Goal: Use online tool/utility: Utilize a website feature to perform a specific function

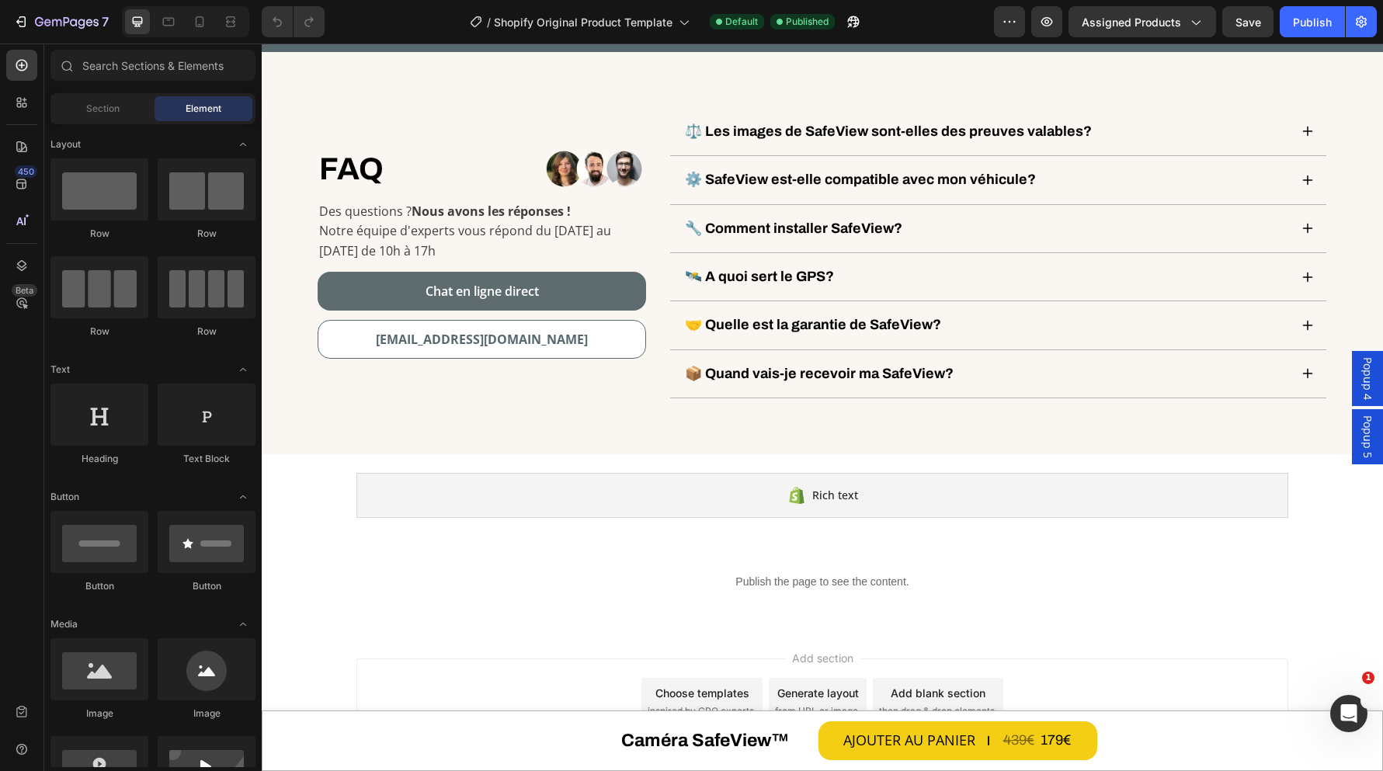
scroll to position [6274, 0]
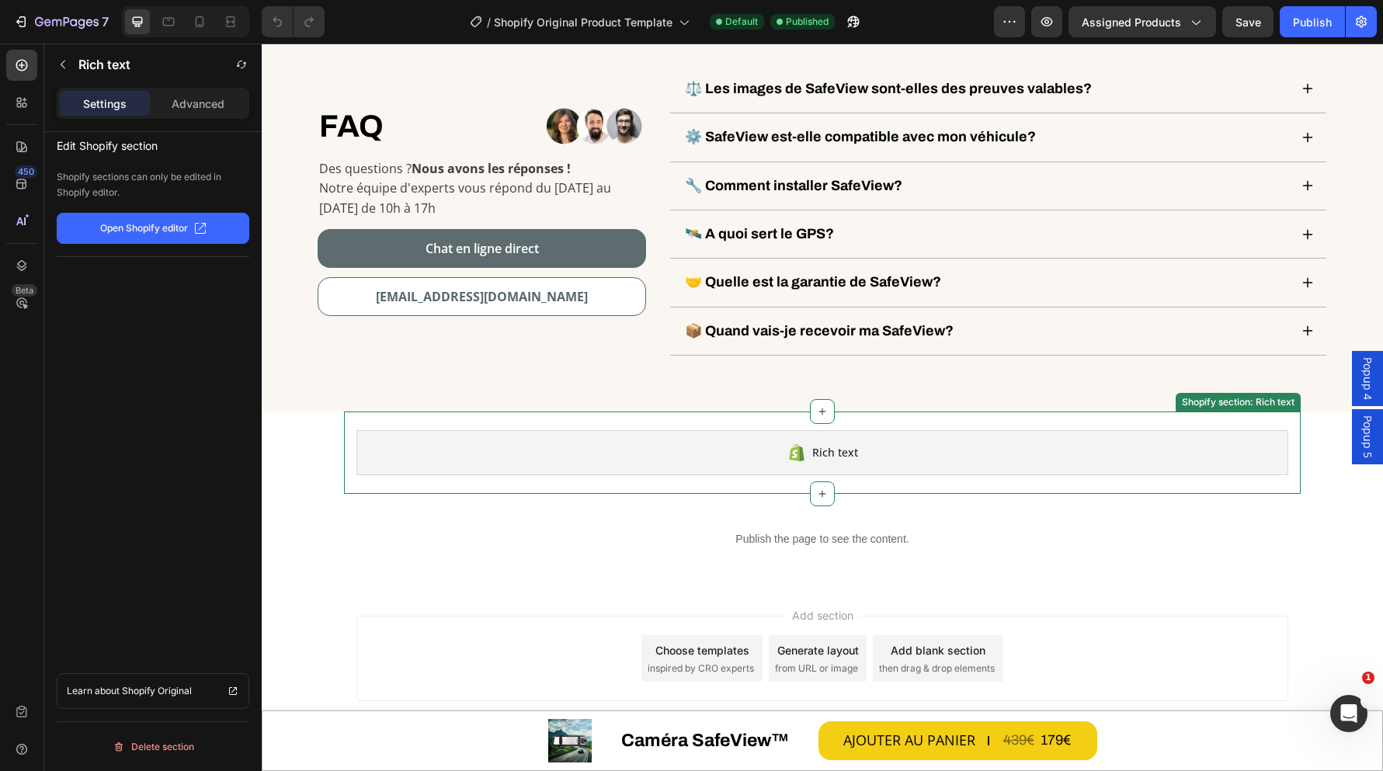
click at [834, 455] on span "Rich text" at bounding box center [835, 452] width 46 height 19
click at [21, 102] on icon at bounding box center [22, 103] width 16 height 16
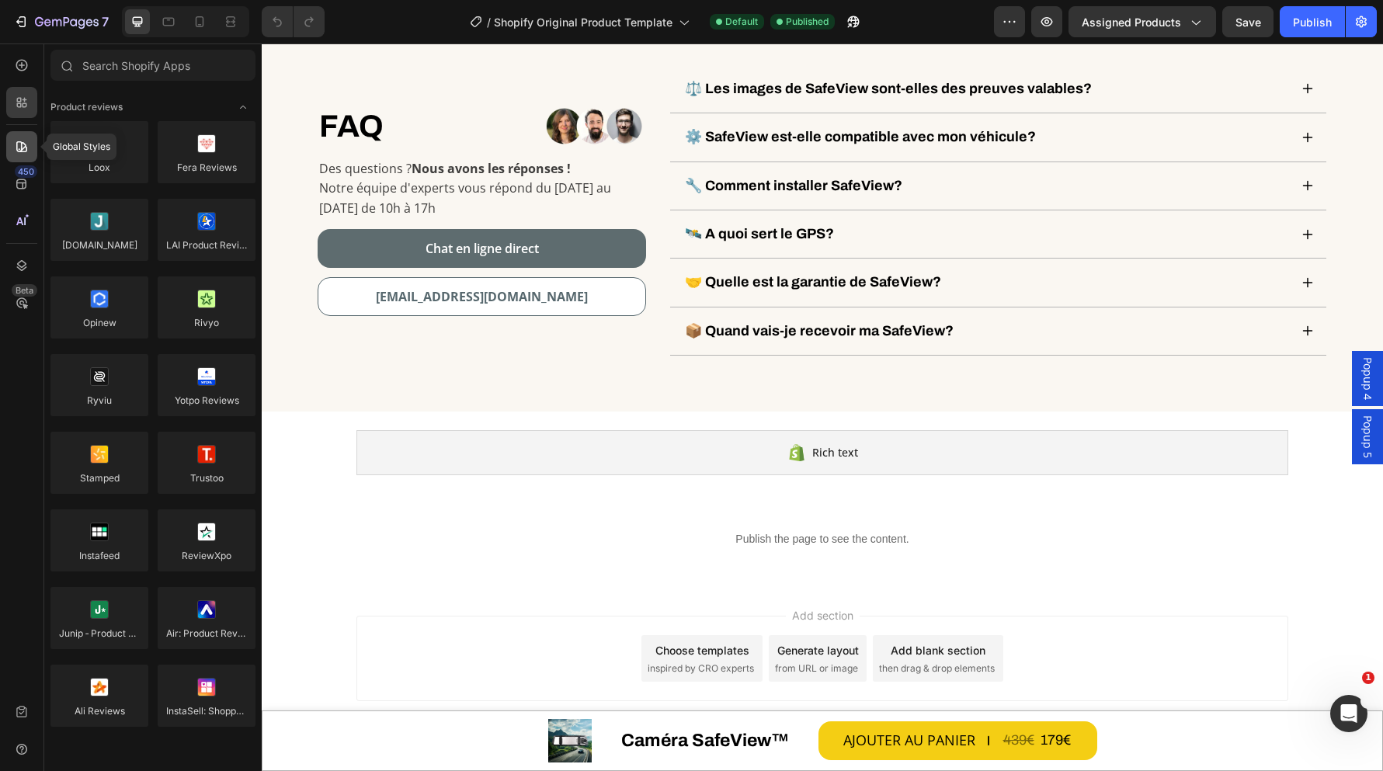
click at [17, 148] on icon at bounding box center [21, 146] width 11 height 11
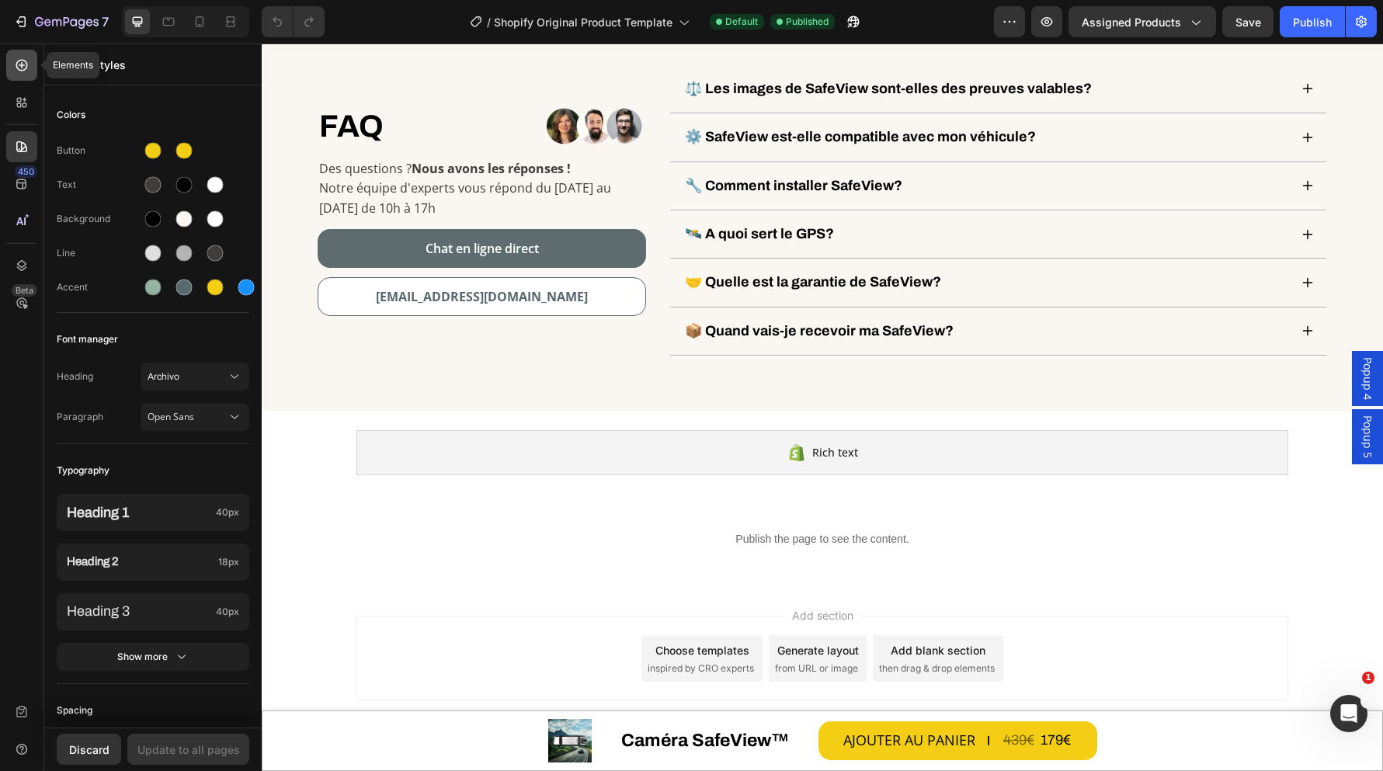
click at [26, 59] on icon at bounding box center [22, 65] width 16 height 16
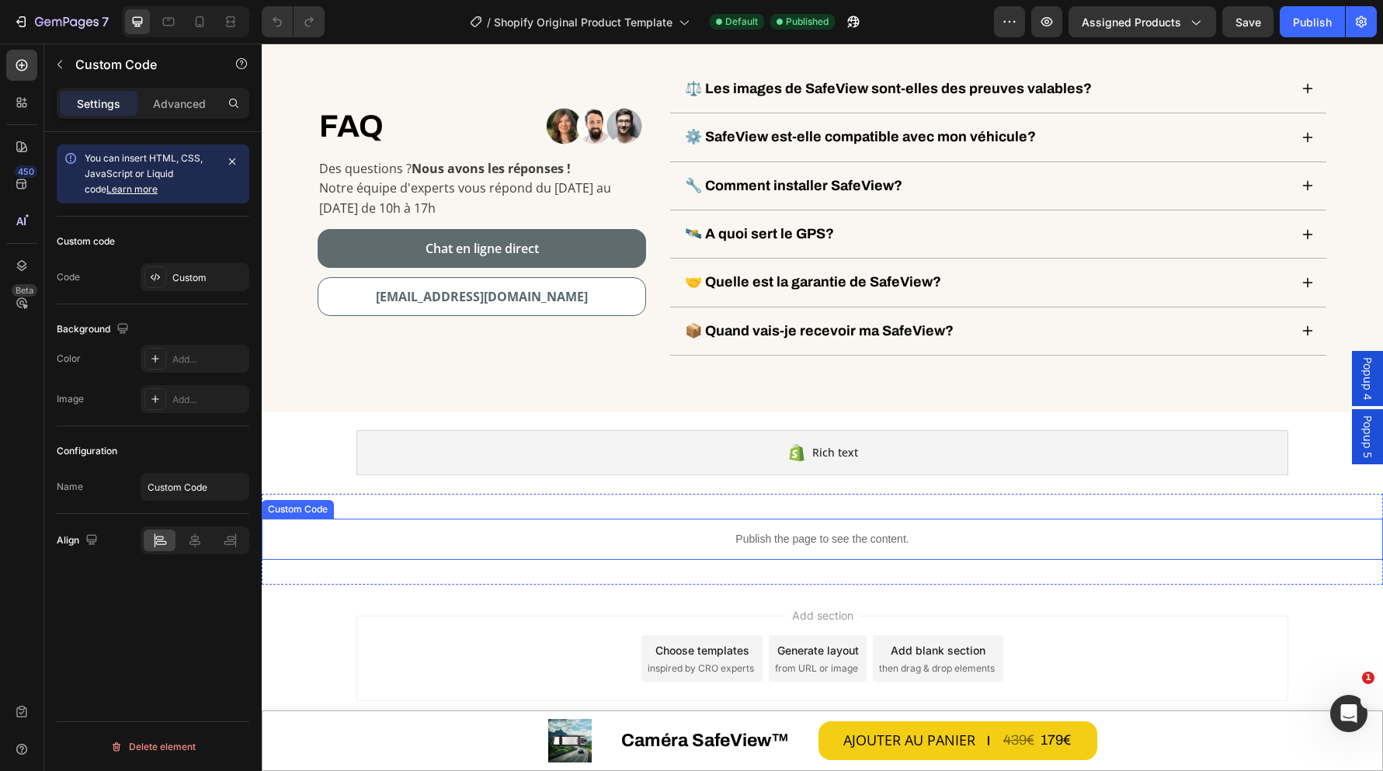
click at [892, 533] on p "Publish the page to see the content." at bounding box center [822, 539] width 1121 height 16
click at [173, 274] on div "Custom" at bounding box center [208, 278] width 73 height 14
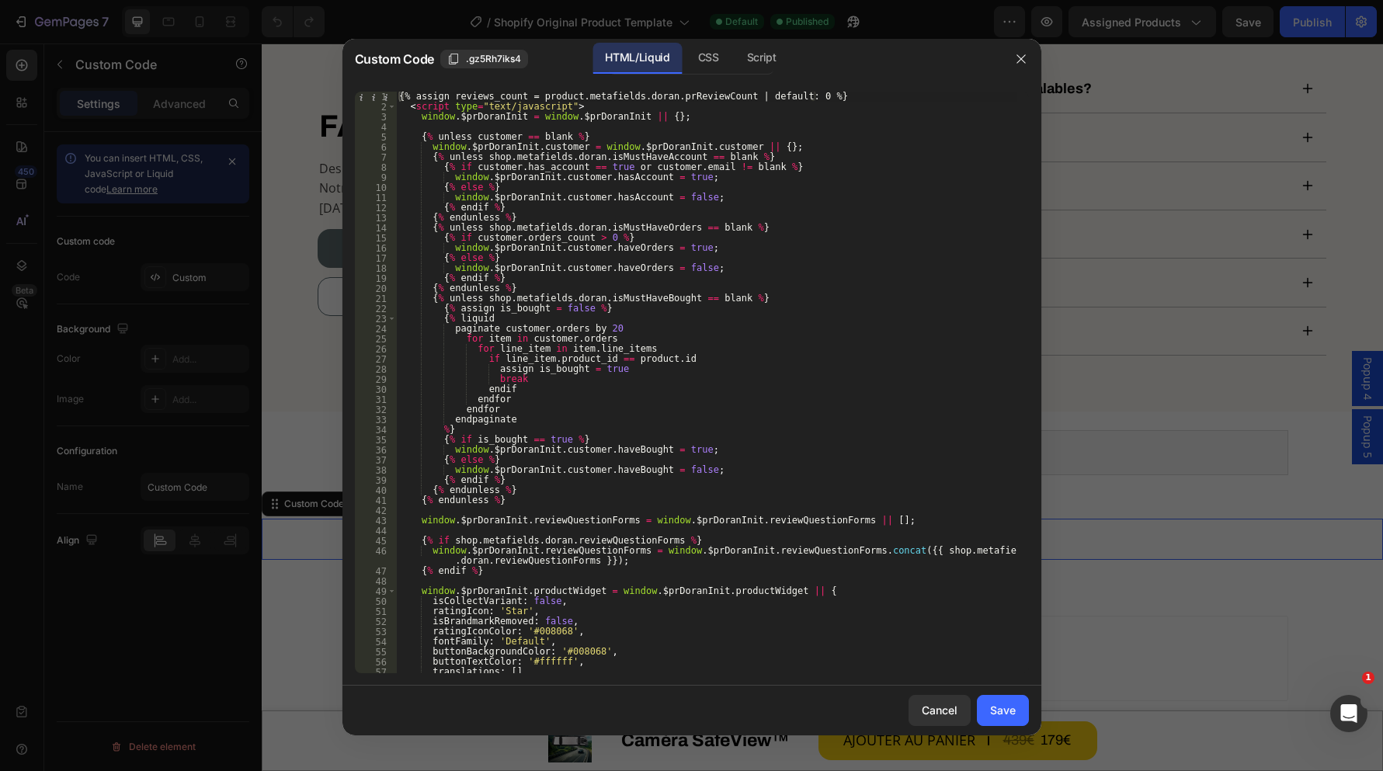
type textarea "{% liquid"
click at [652, 320] on div "{% assign reviews_count = product.metafields.doran.prReviewCount | default: 0 %…" at bounding box center [706, 393] width 621 height 602
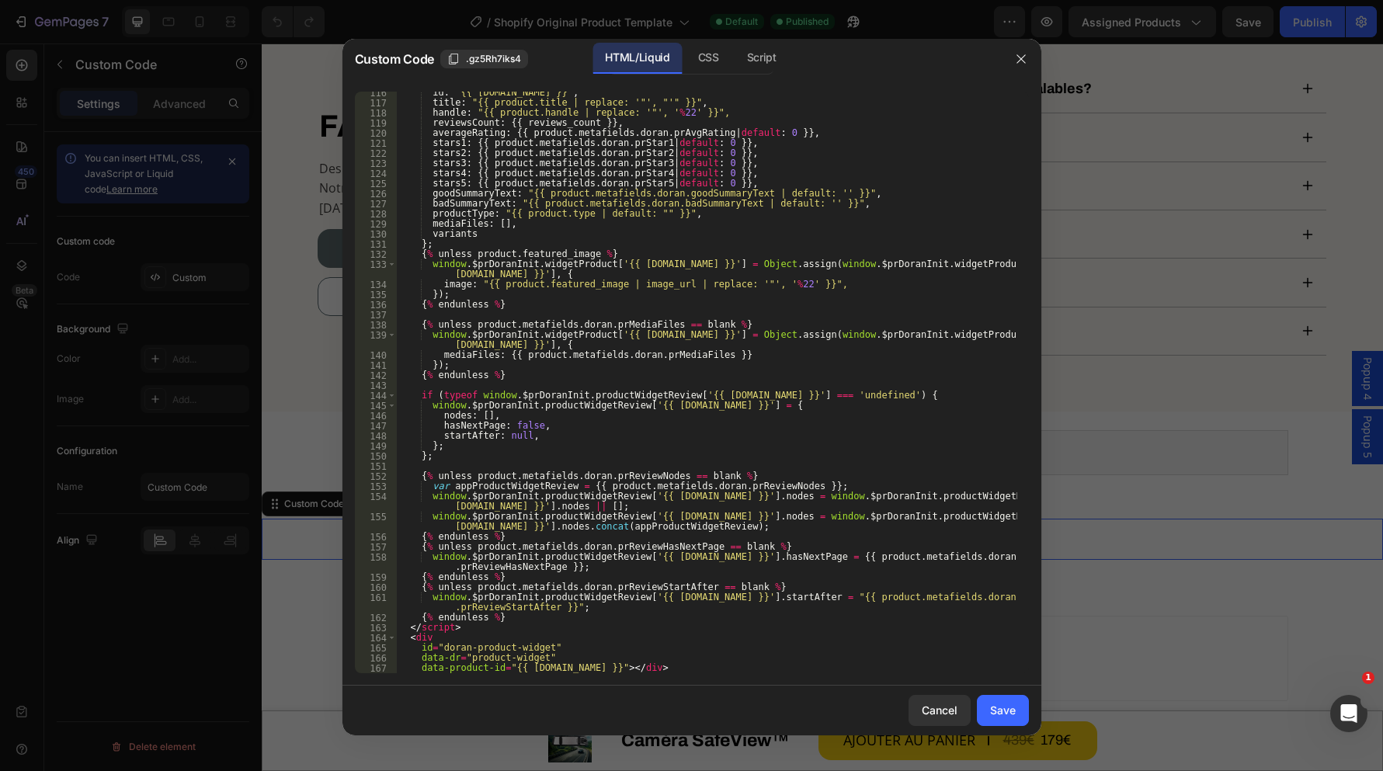
scroll to position [1215, 0]
click at [1186, 447] on div at bounding box center [691, 385] width 1383 height 771
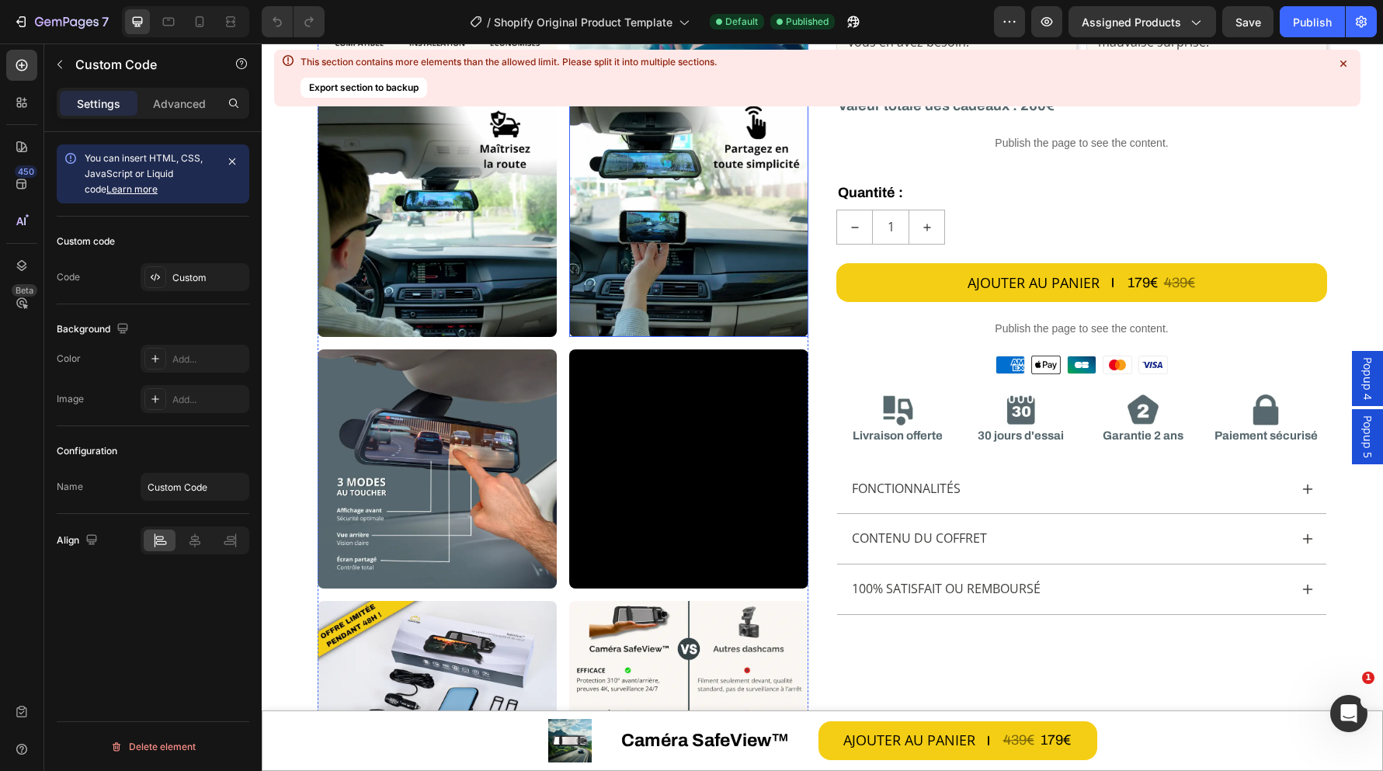
scroll to position [0, 0]
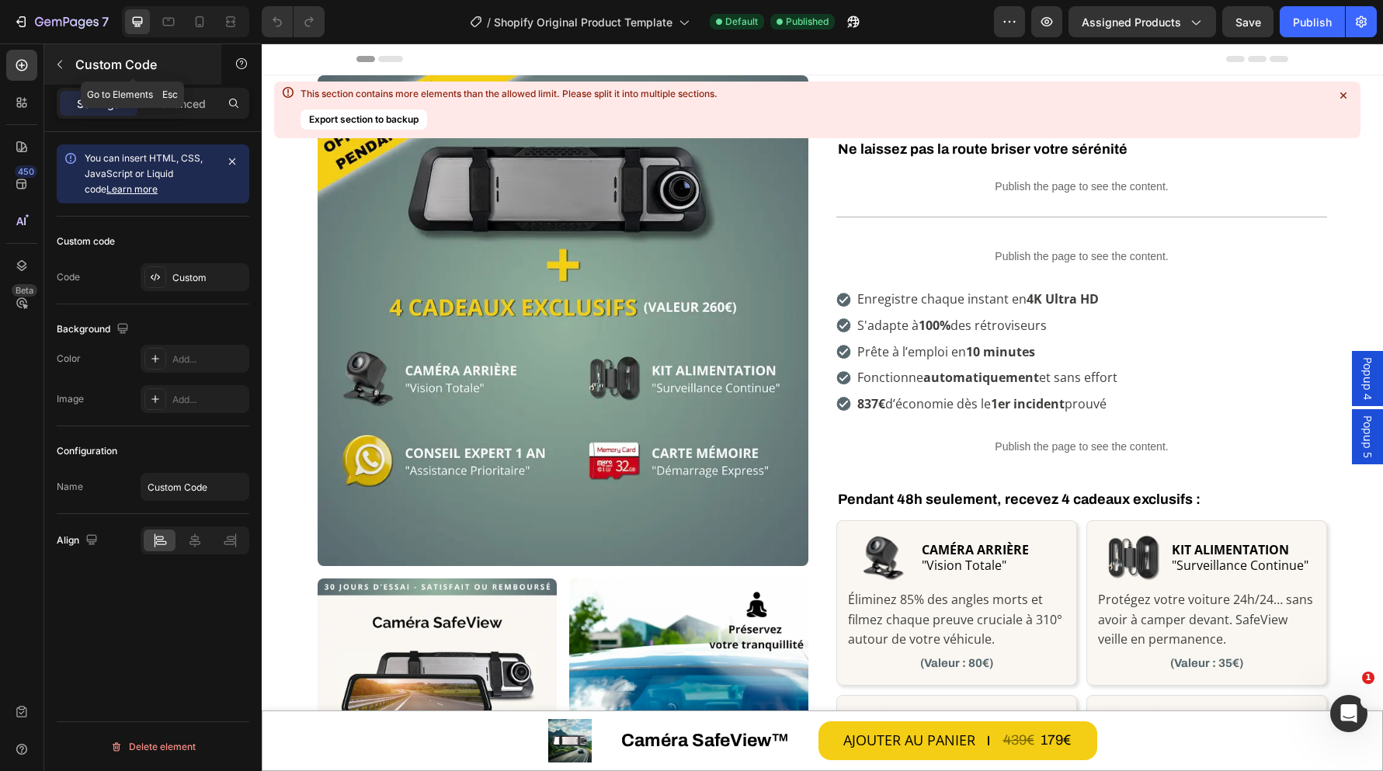
click at [61, 64] on icon "button" at bounding box center [60, 64] width 12 height 12
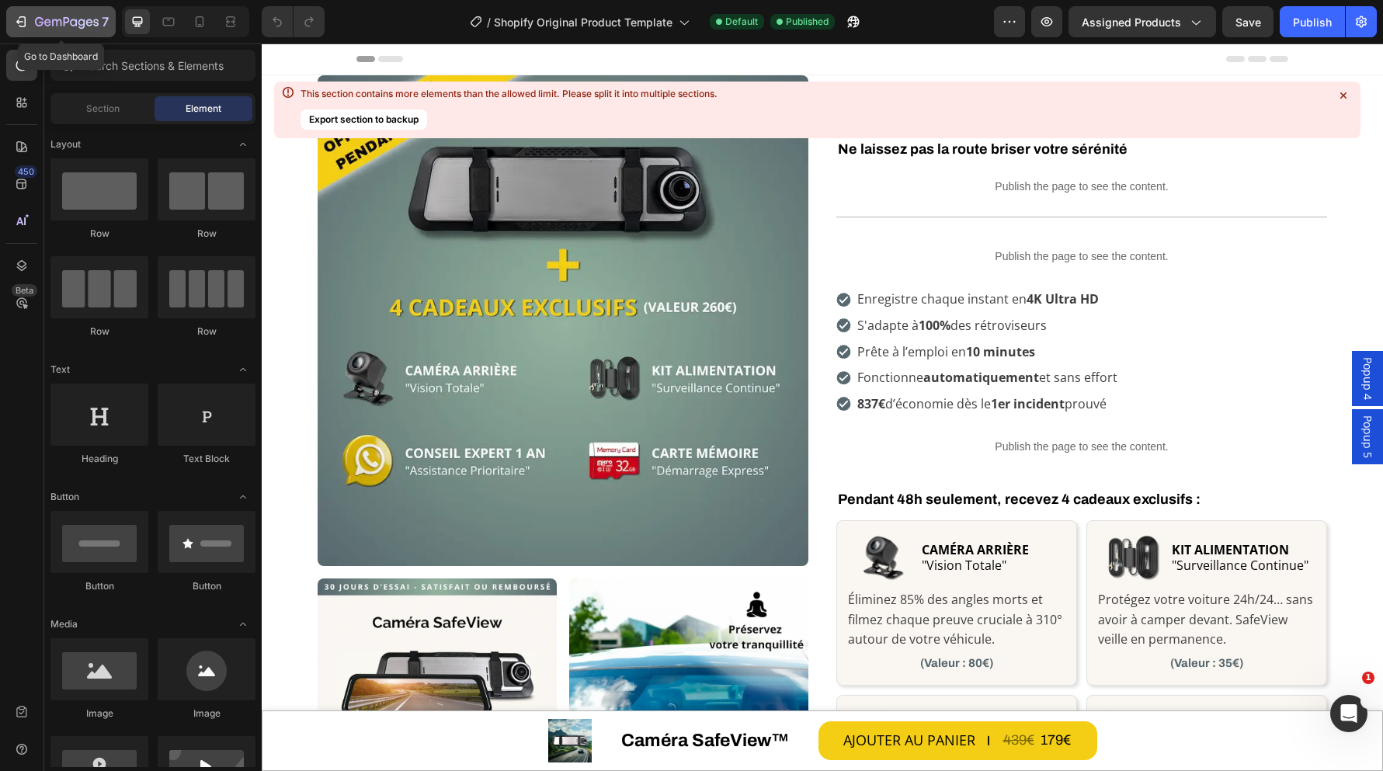
click at [30, 13] on div "7" at bounding box center [60, 21] width 95 height 19
